Goal: Browse casually: Explore the website without a specific task or goal

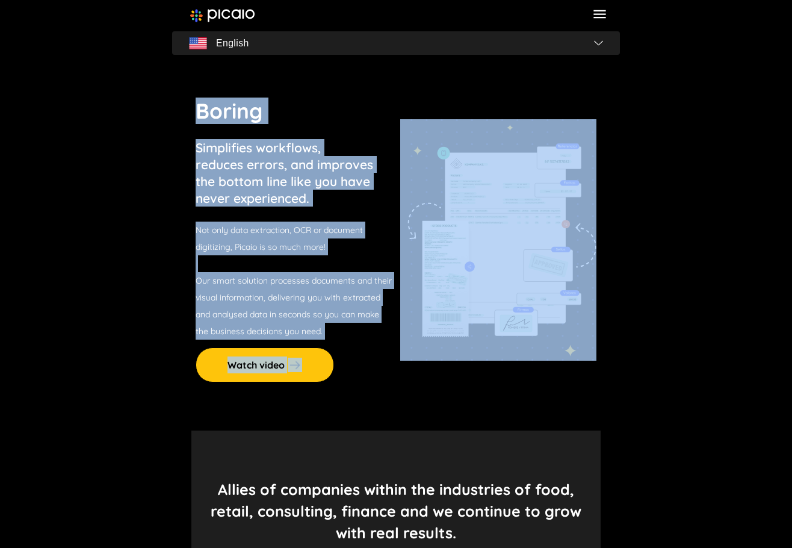
drag, startPoint x: 291, startPoint y: 108, endPoint x: 431, endPoint y: 259, distance: 205.8
click at [431, 259] on section "Boring Simplifies workflows, reduces errors, and improves the bottom line like …" at bounding box center [396, 239] width 448 height 381
click at [267, 254] on p "Not only data extraction, OCR or document digitizing, Picaio is so much more! O…" at bounding box center [294, 281] width 196 height 118
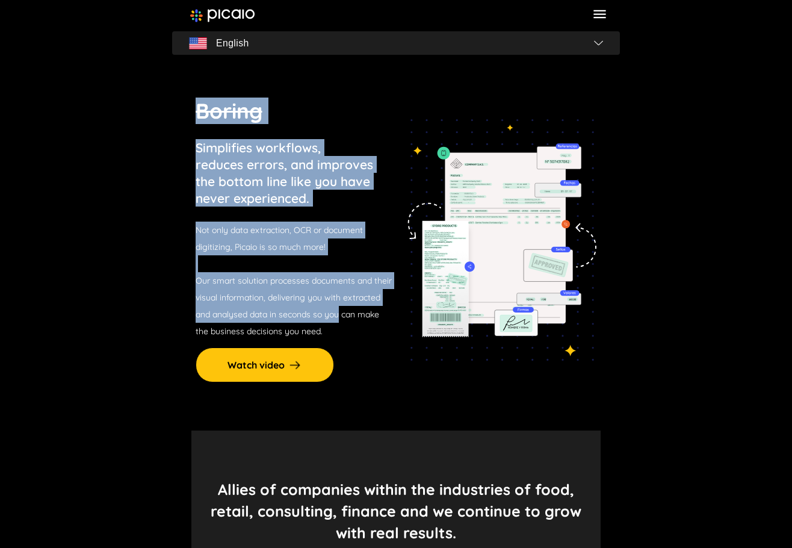
drag, startPoint x: 205, startPoint y: 105, endPoint x: 340, endPoint y: 308, distance: 244.1
click at [340, 308] on section "Boring Simplifies workflows, reduces errors, and improves the bottom line like …" at bounding box center [396, 239] width 448 height 381
click at [340, 308] on span "Our smart solution processes documents and their visual information, delivering…" at bounding box center [294, 305] width 196 height 61
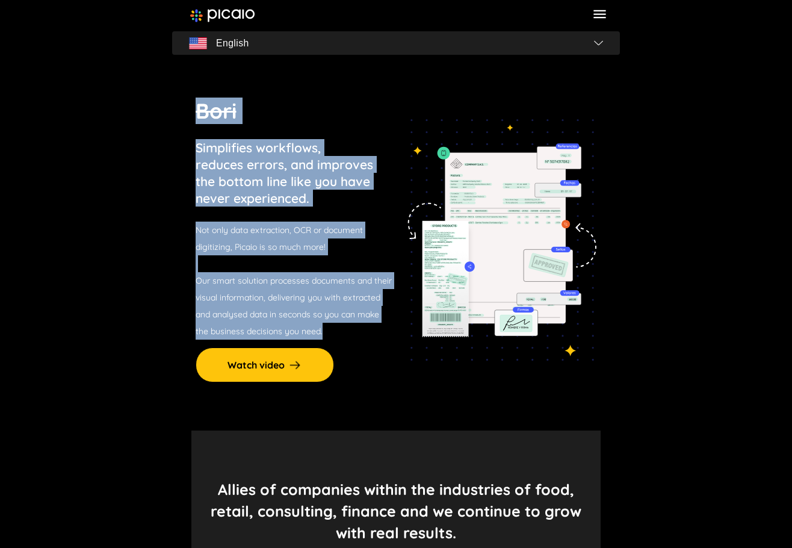
drag, startPoint x: 353, startPoint y: 329, endPoint x: 171, endPoint y: 125, distance: 273.3
drag, startPoint x: 171, startPoint y: 125, endPoint x: 356, endPoint y: 337, distance: 282.0
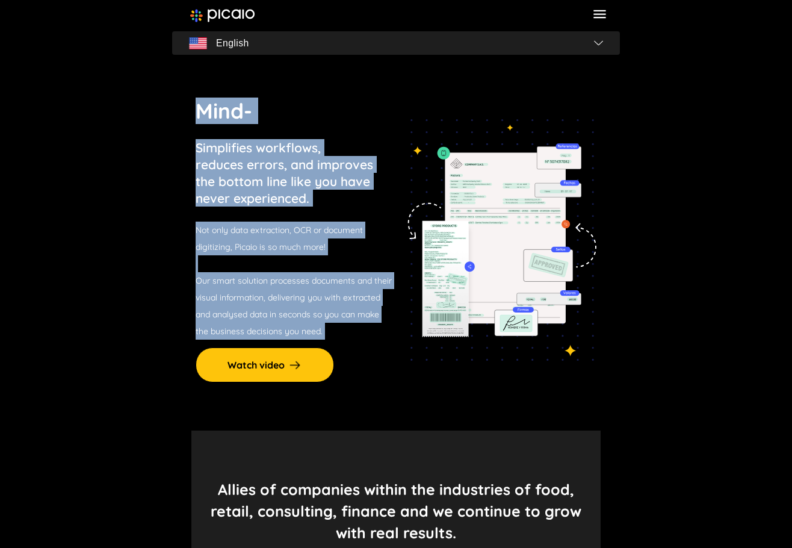
click at [356, 337] on p "Not only data extraction, OCR or document digitizing, Picaio is so much more! O…" at bounding box center [294, 281] width 196 height 118
drag, startPoint x: 356, startPoint y: 337, endPoint x: 143, endPoint y: 83, distance: 331.6
drag, startPoint x: 170, startPoint y: 105, endPoint x: 335, endPoint y: 326, distance: 275.6
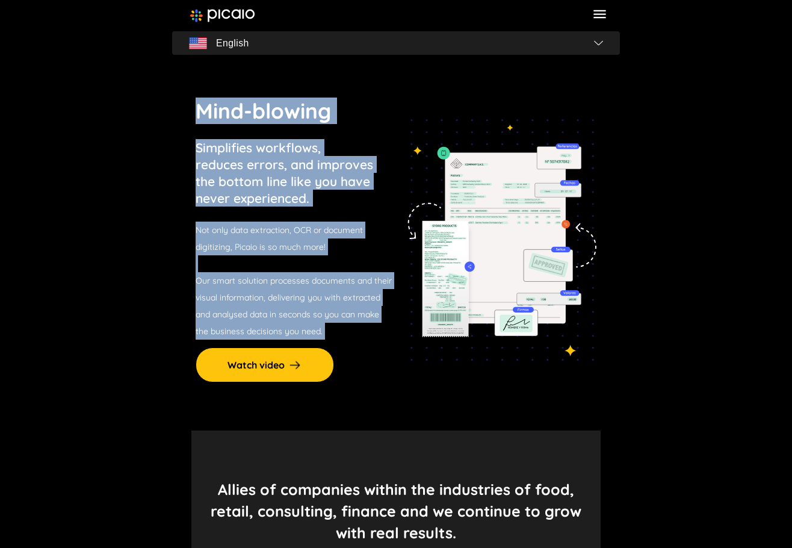
click at [337, 327] on p "Not only data extraction, OCR or document digitizing, Picaio is so much more! O…" at bounding box center [294, 281] width 196 height 118
drag, startPoint x: 337, startPoint y: 327, endPoint x: 164, endPoint y: 109, distance: 278.1
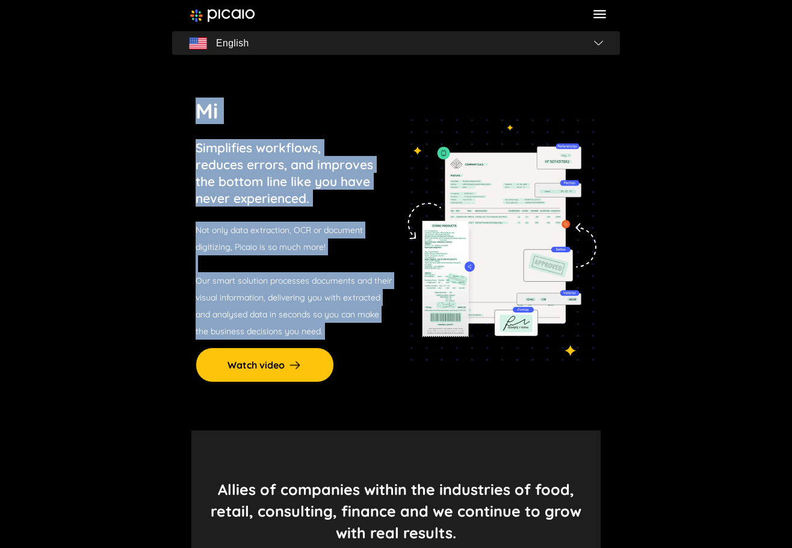
drag, startPoint x: 164, startPoint y: 109, endPoint x: 353, endPoint y: 334, distance: 293.5
click at [353, 334] on p "Not only data extraction, OCR or document digitizing, Picaio is so much more! O…" at bounding box center [294, 281] width 196 height 118
drag, startPoint x: 353, startPoint y: 334, endPoint x: 181, endPoint y: 106, distance: 285.0
click at [182, 107] on section "Bor Simplifies workflows, reduces errors, and improves the bottom line like you…" at bounding box center [396, 239] width 448 height 381
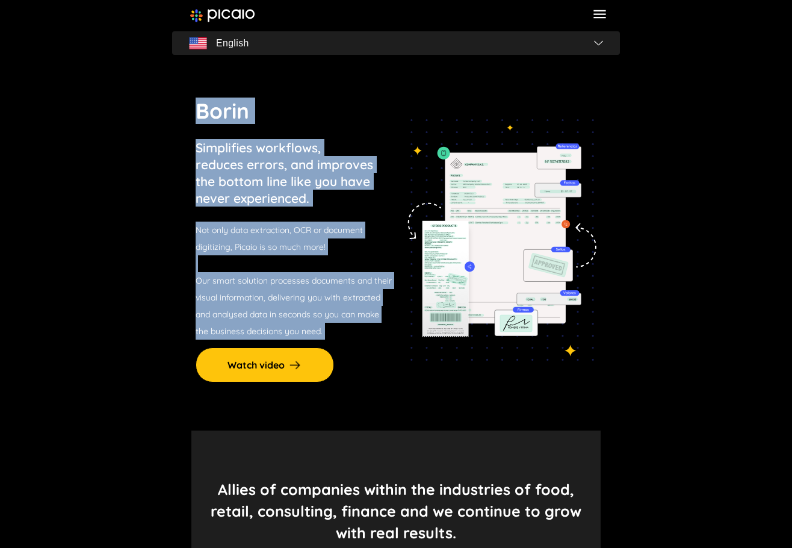
click at [181, 106] on section "Borin Simplifies workflows, reduces errors, and improves the bottom line like y…" at bounding box center [396, 239] width 448 height 381
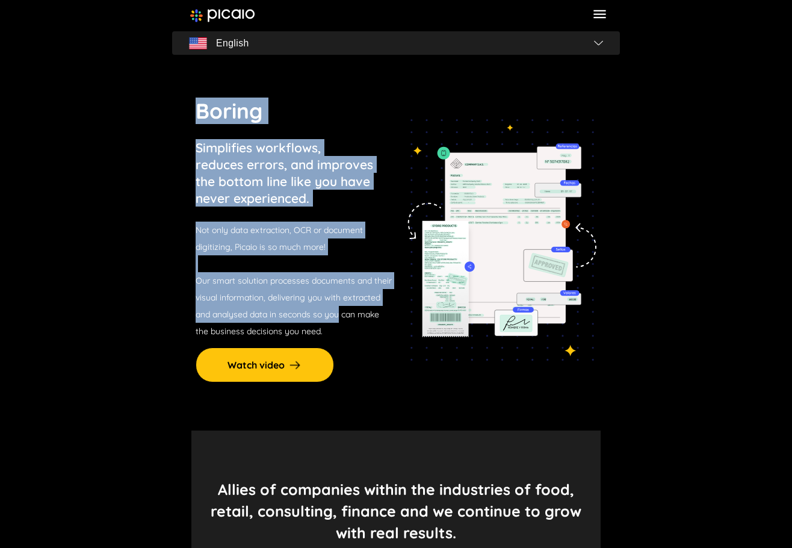
drag, startPoint x: 181, startPoint y: 105, endPoint x: 330, endPoint y: 324, distance: 265.2
click at [330, 324] on section "Boring Simplifies workflows, reduces errors, and improves the bottom line like …" at bounding box center [396, 239] width 448 height 381
click at [331, 324] on p "Not only data extraction, OCR or document digitizing, Picaio is so much more! O…" at bounding box center [294, 281] width 196 height 118
